Goal: Task Accomplishment & Management: Manage account settings

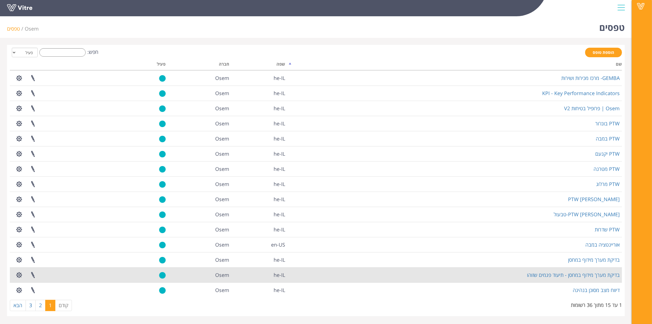
scroll to position [0, 0]
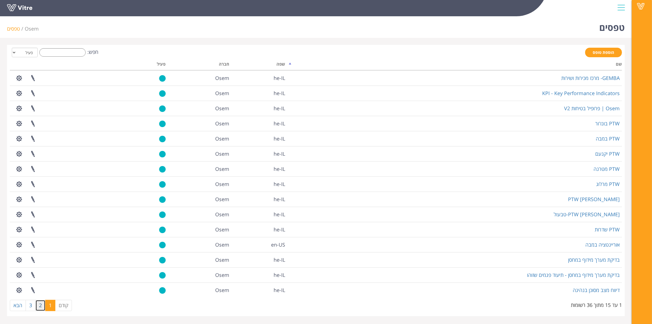
click at [42, 306] on link "2" at bounding box center [40, 305] width 10 height 11
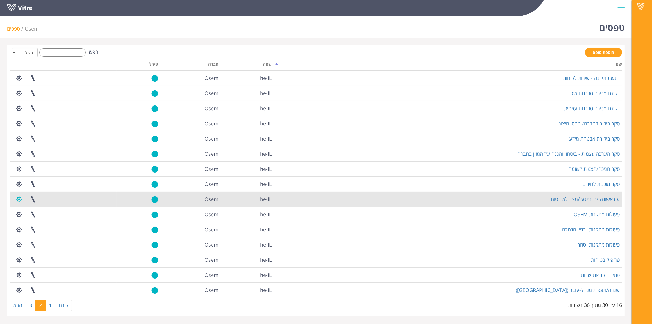
click at [20, 198] on button "button" at bounding box center [19, 199] width 14 height 15
click at [37, 221] on link "הגדרת משתמשים" at bounding box center [34, 220] width 44 height 7
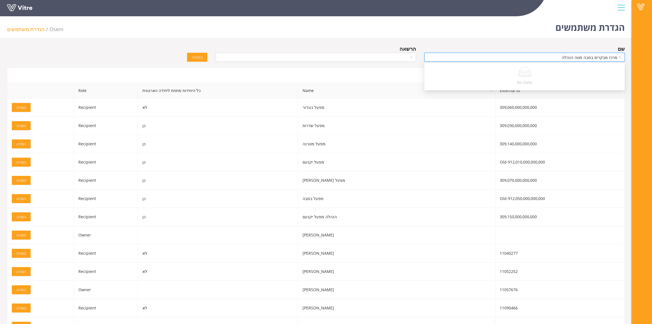
drag, startPoint x: 500, startPoint y: 57, endPoint x: 657, endPoint y: 58, distance: 156.1
click at [652, 58] on html "Vitre הגדרת משתמשים Osem הגדרת משתמשים שם מרכז מבקרים במבה מטה הנהלה הרשאה הוספ…" at bounding box center [326, 162] width 652 height 324
type input "ט"
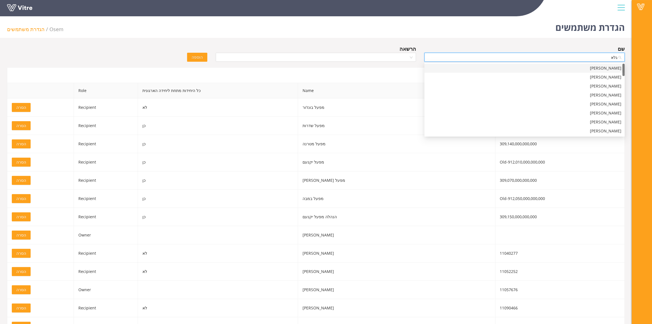
type input "גלאי"
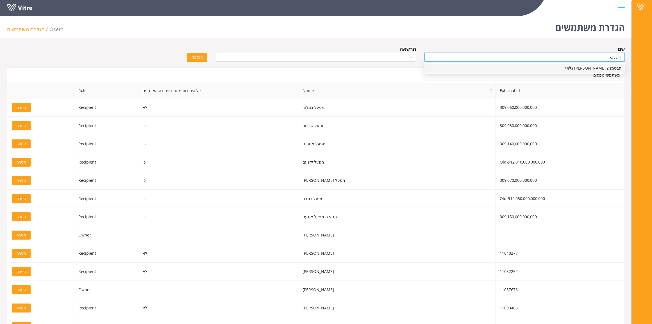
click at [483, 68] on div "הבטמנש טספאי גלאיי" at bounding box center [524, 68] width 193 height 6
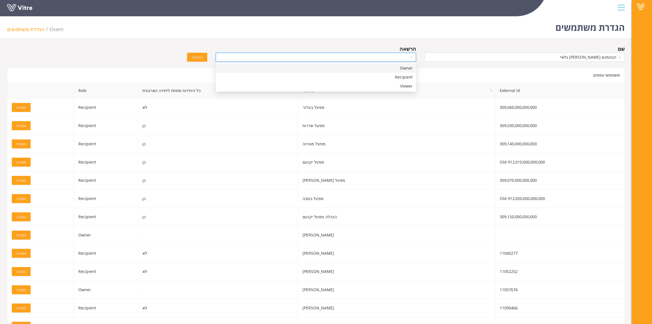
click at [359, 57] on input "search" at bounding box center [314, 57] width 190 height 8
click at [353, 82] on div "Viewer" at bounding box center [316, 86] width 200 height 9
click at [361, 63] on div "הרשאה Viewer Viewer" at bounding box center [315, 55] width 209 height 20
click at [364, 56] on span "Viewer" at bounding box center [315, 57] width 193 height 8
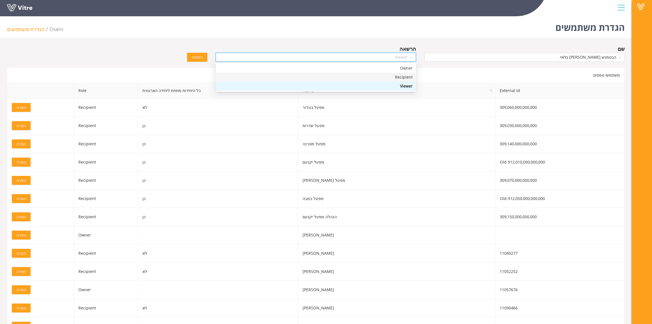
click at [369, 81] on div "Recipient" at bounding box center [316, 77] width 200 height 9
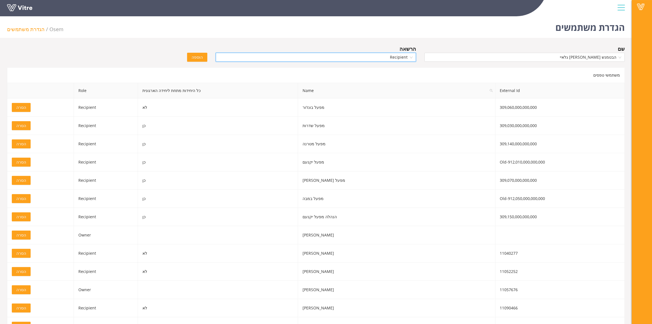
click at [204, 56] on button "הוספה" at bounding box center [197, 57] width 20 height 9
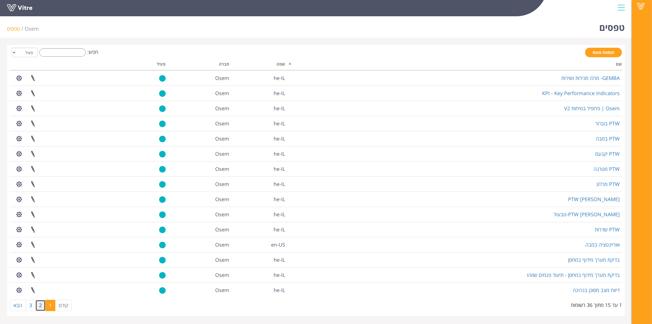
click at [44, 309] on link "2" at bounding box center [40, 305] width 10 height 11
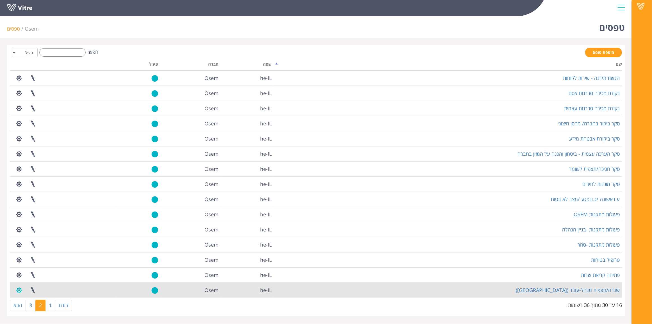
click at [16, 290] on button "button" at bounding box center [19, 290] width 14 height 15
click at [28, 315] on link "הגדרת משתמשים" at bounding box center [34, 310] width 44 height 7
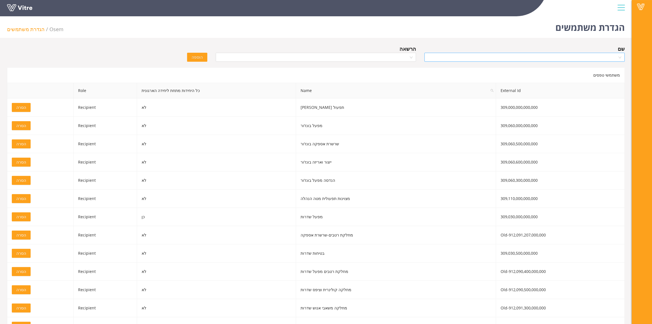
click at [468, 58] on input "search" at bounding box center [523, 57] width 190 height 8
type input "גלאי"
click at [513, 67] on div "הבטמנש טספאי גלאיי" at bounding box center [524, 68] width 193 height 6
click at [364, 56] on input "search" at bounding box center [314, 57] width 190 height 8
click at [364, 78] on div "Recipient" at bounding box center [315, 77] width 193 height 6
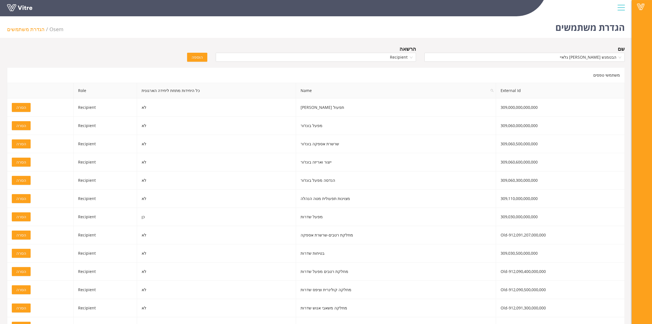
click at [193, 56] on span "הוספה" at bounding box center [197, 57] width 11 height 6
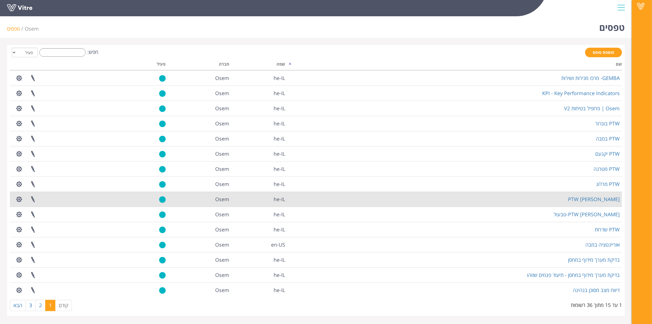
scroll to position [0, 0]
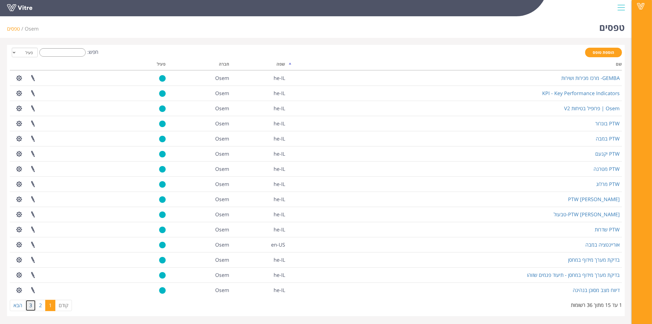
click at [28, 309] on link "3" at bounding box center [31, 305] width 10 height 11
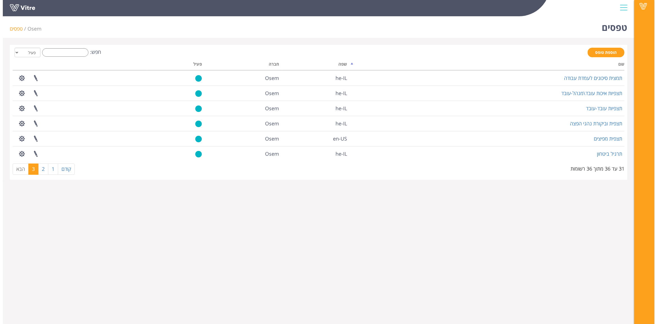
scroll to position [0, 0]
